Goal: Task Accomplishment & Management: Use online tool/utility

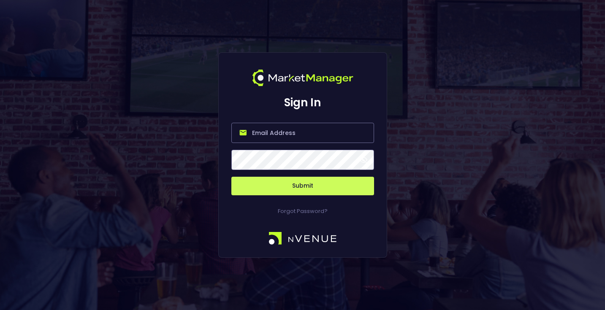
type input "[EMAIL_ADDRESS][DOMAIN_NAME]"
click at [292, 185] on button "Submit" at bounding box center [302, 186] width 143 height 19
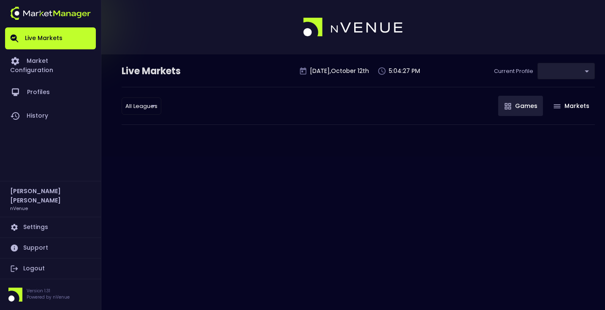
type input "0a763355-b225-40e6-8c79-2dda4ec7b2cf"
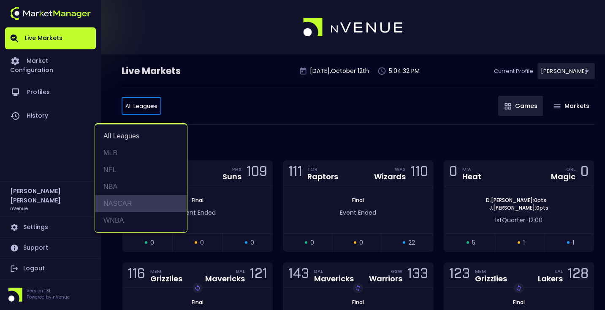
click at [144, 206] on li "NASCAR" at bounding box center [141, 204] width 92 height 17
type input "NASCAR"
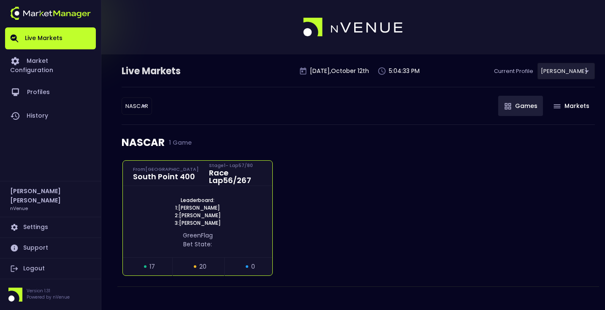
click at [250, 202] on div "Leaderboard: 1: [PERSON_NAME] 2: [PERSON_NAME] 3: [PERSON_NAME]" at bounding box center [197, 212] width 149 height 30
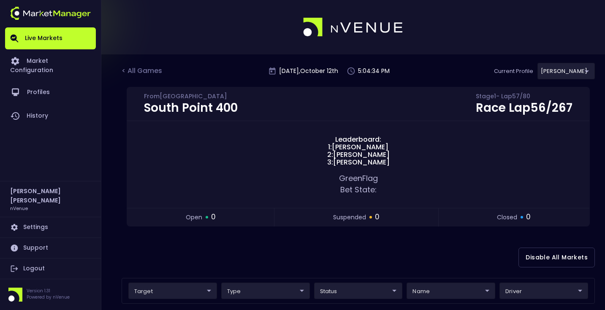
click at [295, 259] on div "Disable All Markets" at bounding box center [358, 257] width 473 height 41
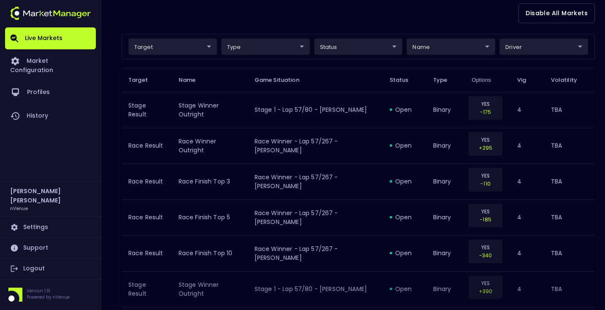
scroll to position [280, 0]
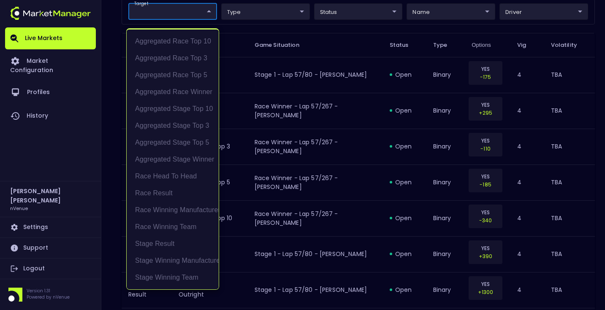
click at [181, 95] on li "Aggregated Race Winner" at bounding box center [173, 92] width 92 height 17
type input "Aggregated Race Winner"
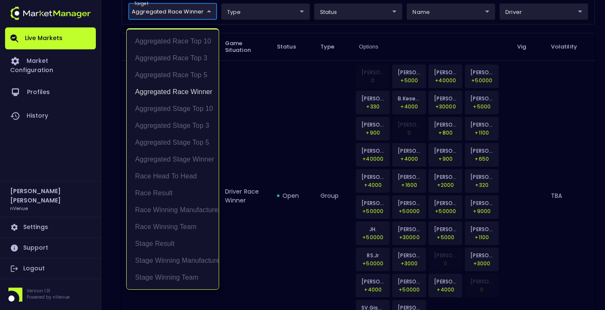
click at [270, 126] on div at bounding box center [302, 155] width 605 height 310
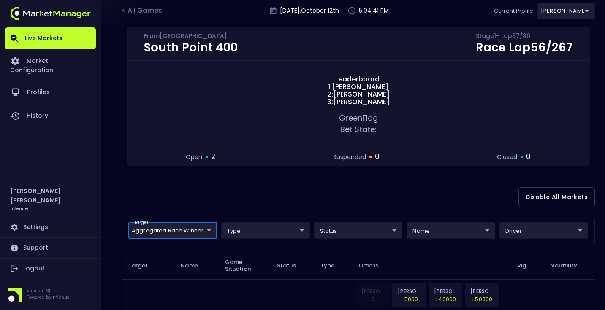
scroll to position [23, 0]
